Goal: Navigation & Orientation: Understand site structure

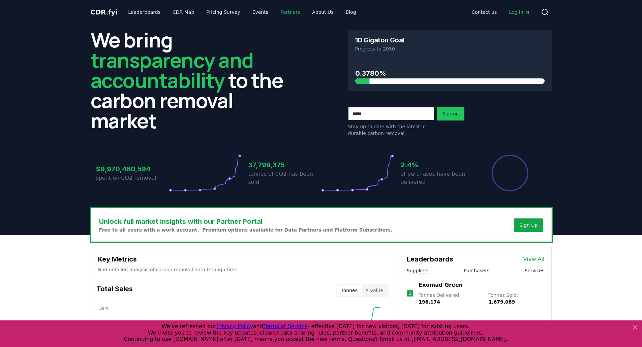
click at [275, 12] on link "Partners" at bounding box center [290, 12] width 30 height 12
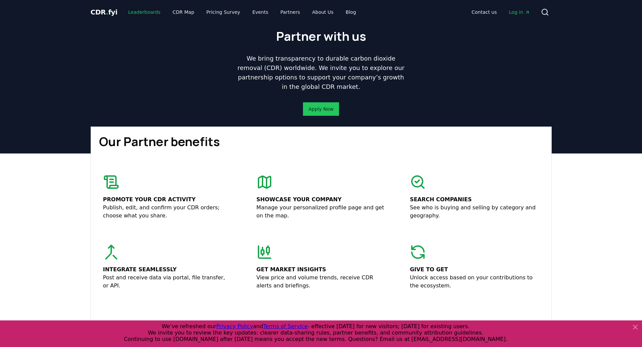
click at [148, 10] on link "Leaderboards" at bounding box center [144, 12] width 43 height 12
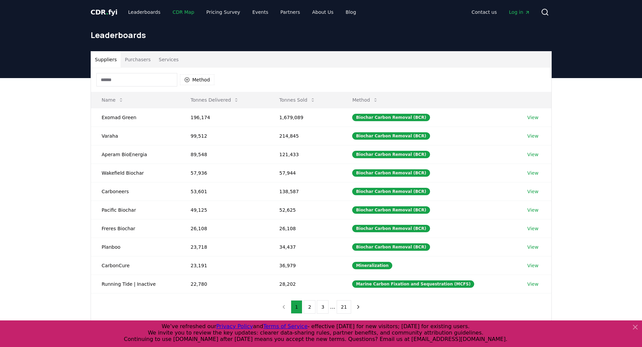
click at [167, 12] on link "CDR Map" at bounding box center [183, 12] width 32 height 12
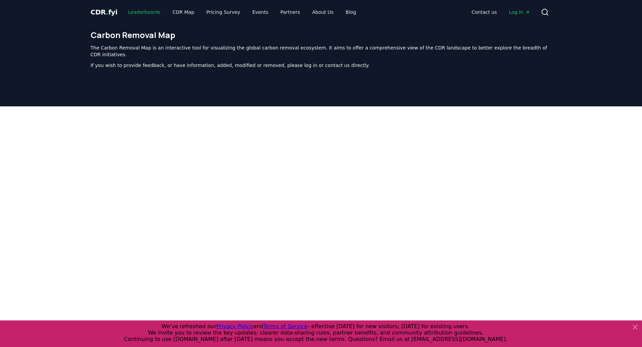
click at [151, 7] on link "Leaderboards" at bounding box center [144, 12] width 43 height 12
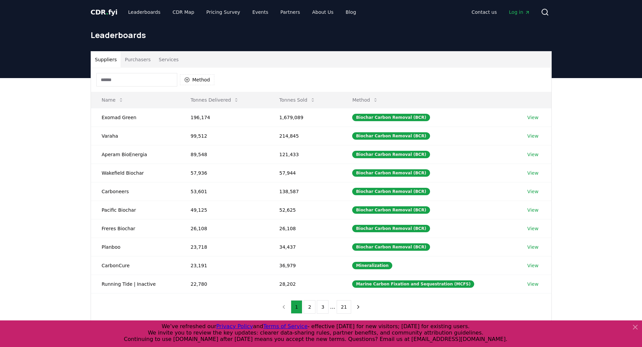
click at [100, 13] on span "CDR . fyi" at bounding box center [104, 12] width 27 height 8
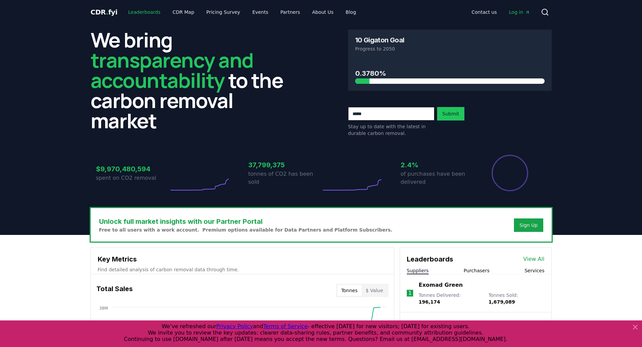
click at [141, 8] on link "Leaderboards" at bounding box center [144, 12] width 43 height 12
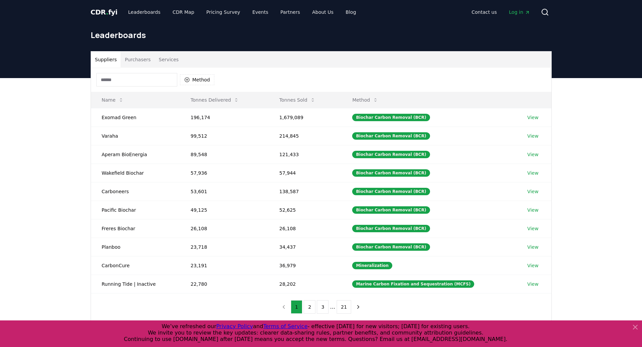
click at [164, 65] on button "Services" at bounding box center [169, 60] width 28 height 16
